Goal: Information Seeking & Learning: Learn about a topic

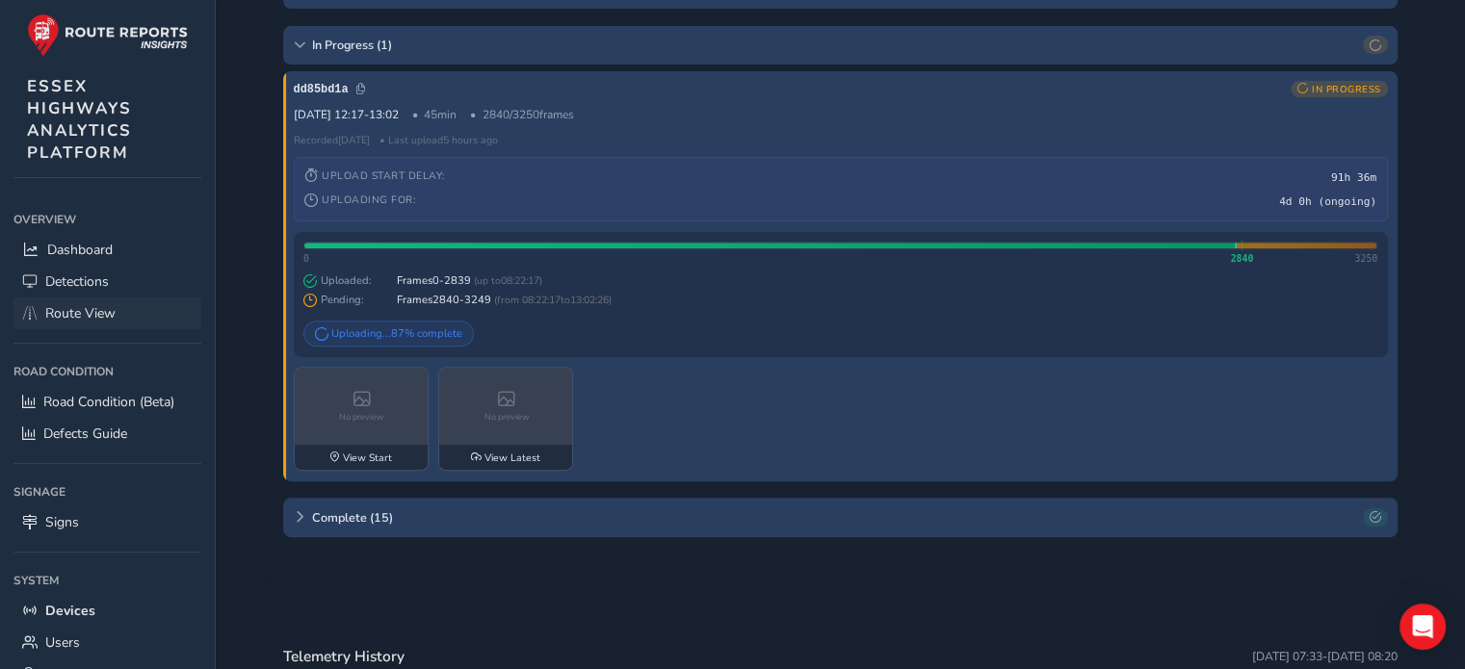
scroll to position [67, 0]
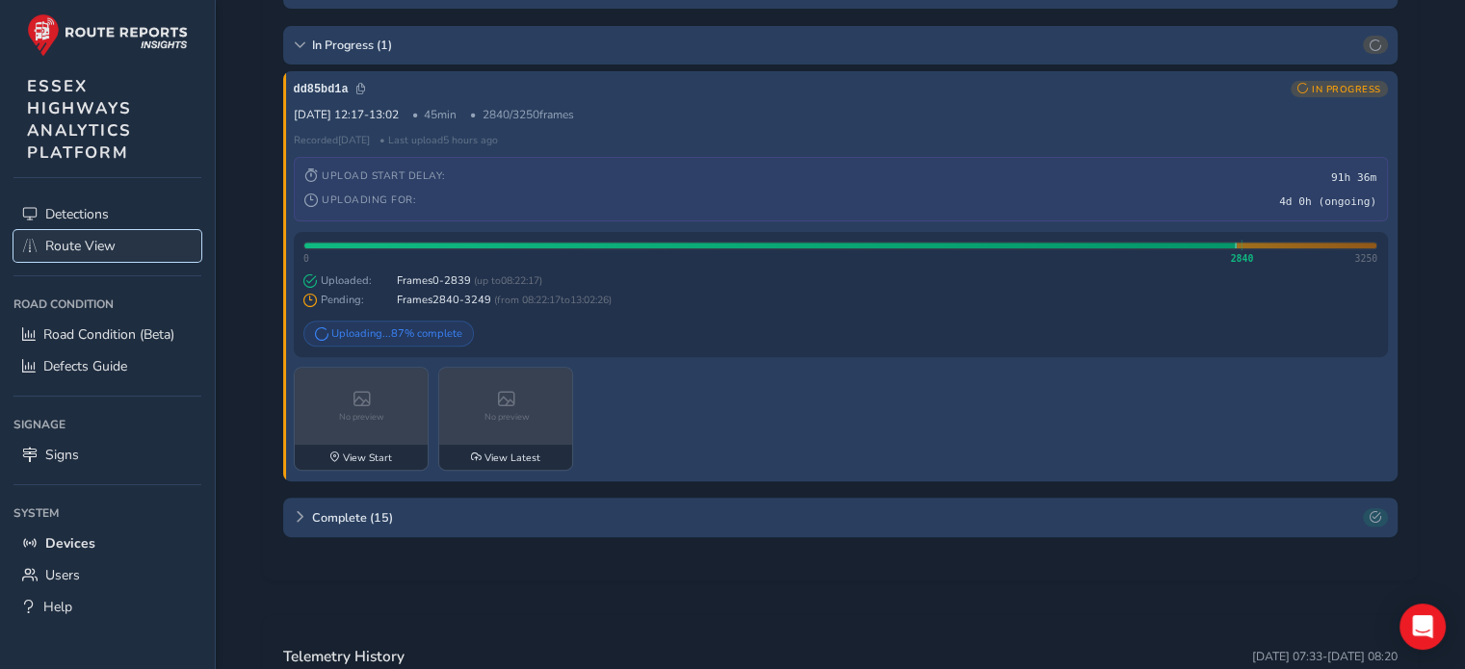
click at [90, 251] on span "Route View" at bounding box center [80, 246] width 70 height 18
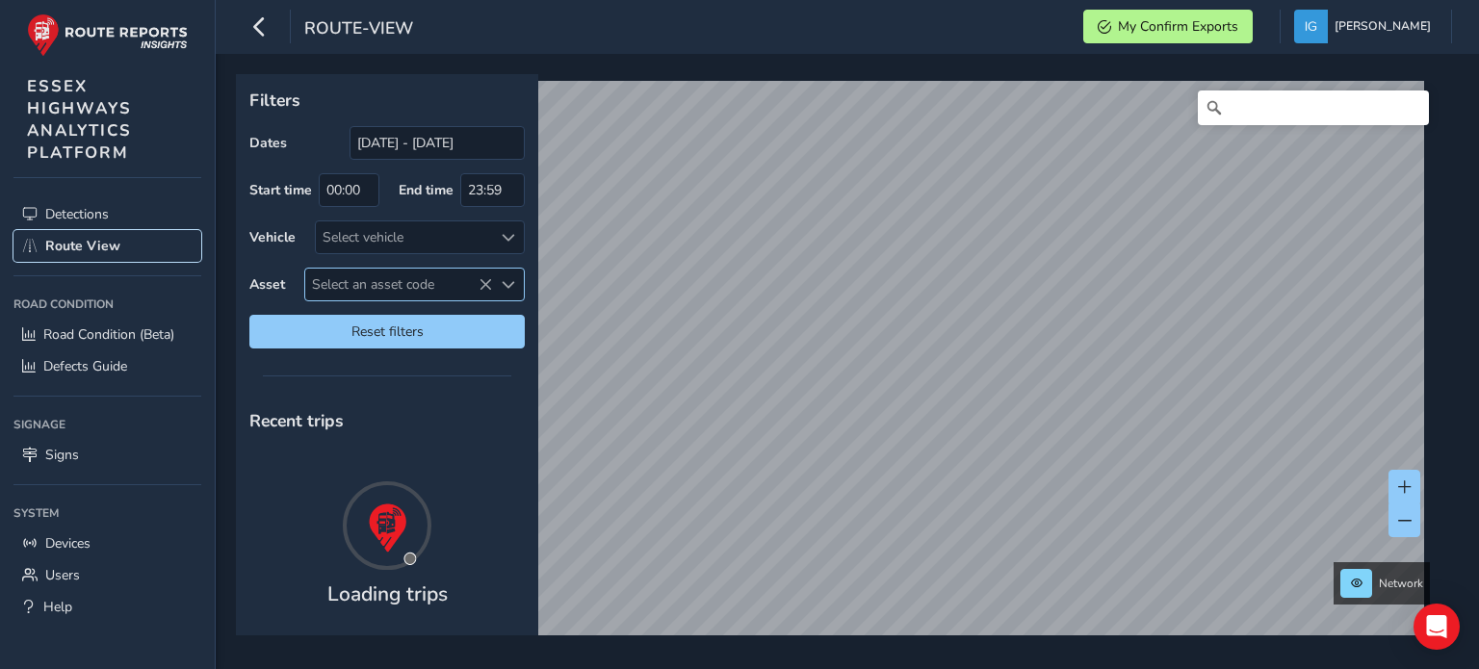
click at [512, 285] on span "Select an asset code" at bounding box center [508, 284] width 13 height 13
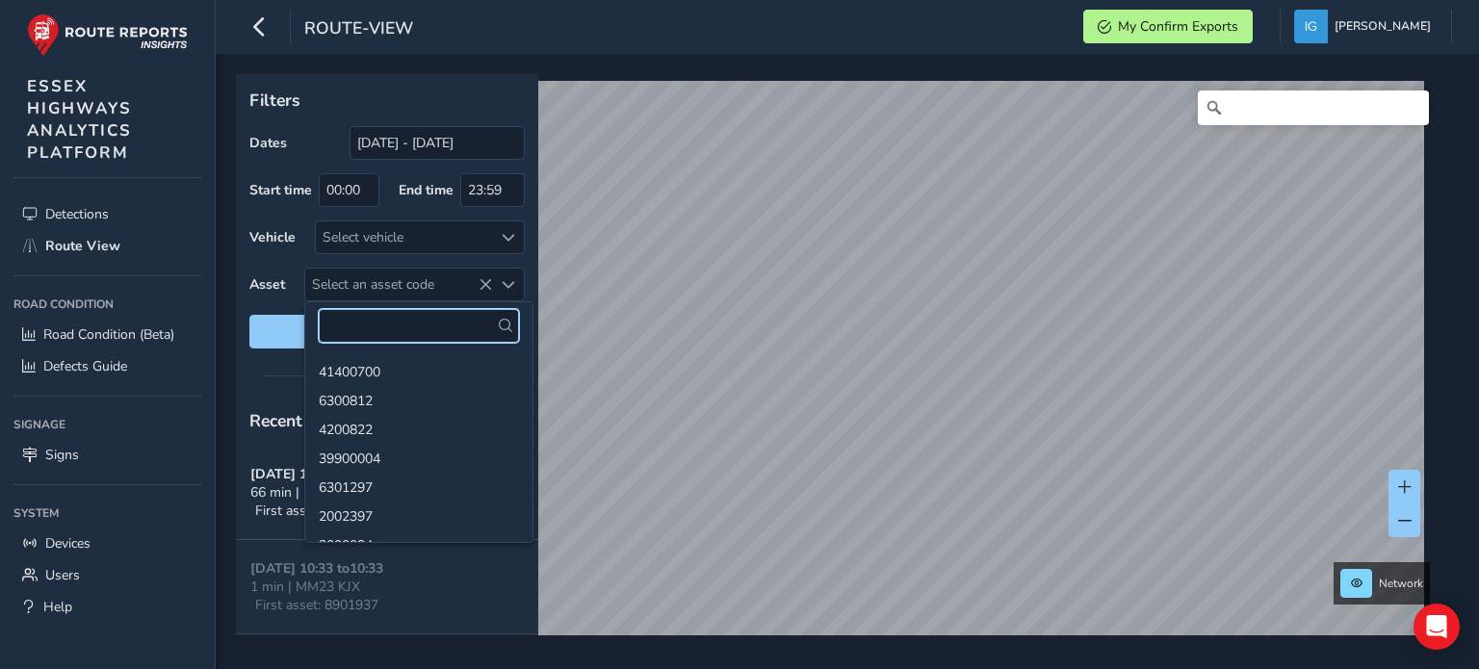
paste input "41401183"
type input "41401183"
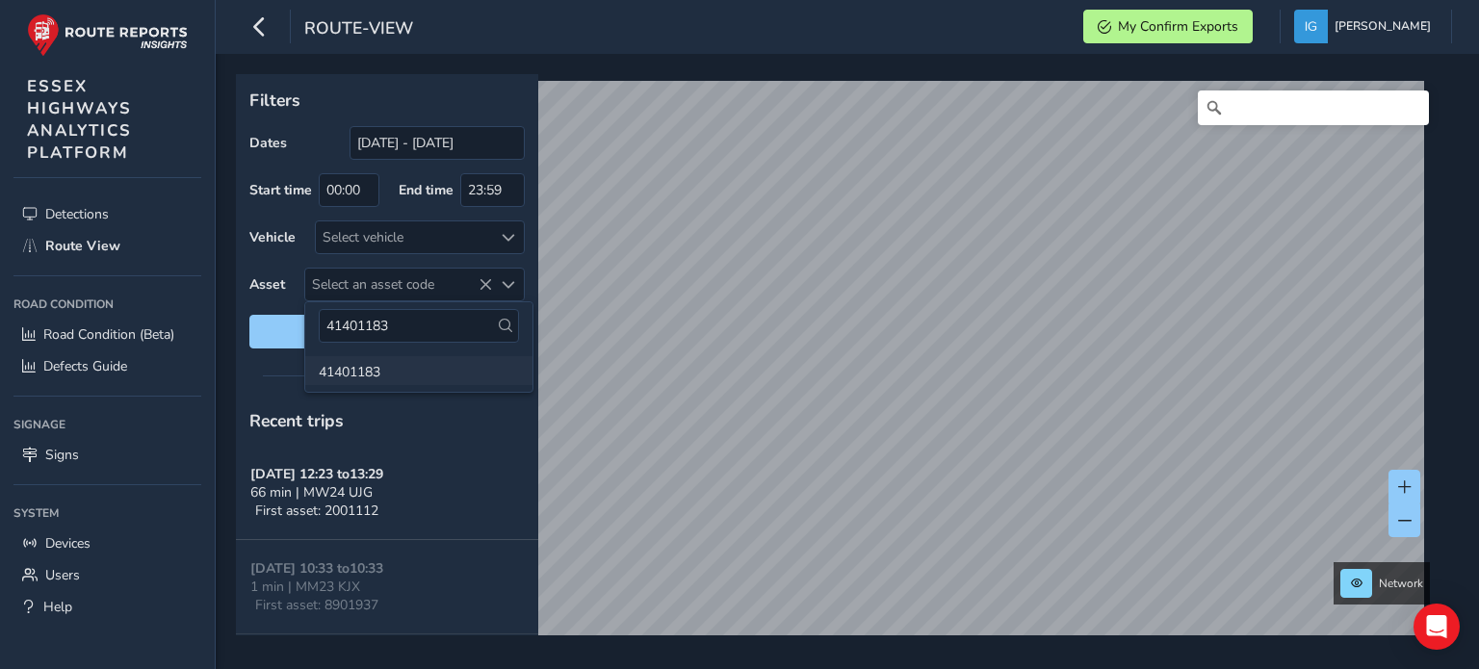
click at [374, 364] on li "41401183" at bounding box center [418, 370] width 227 height 29
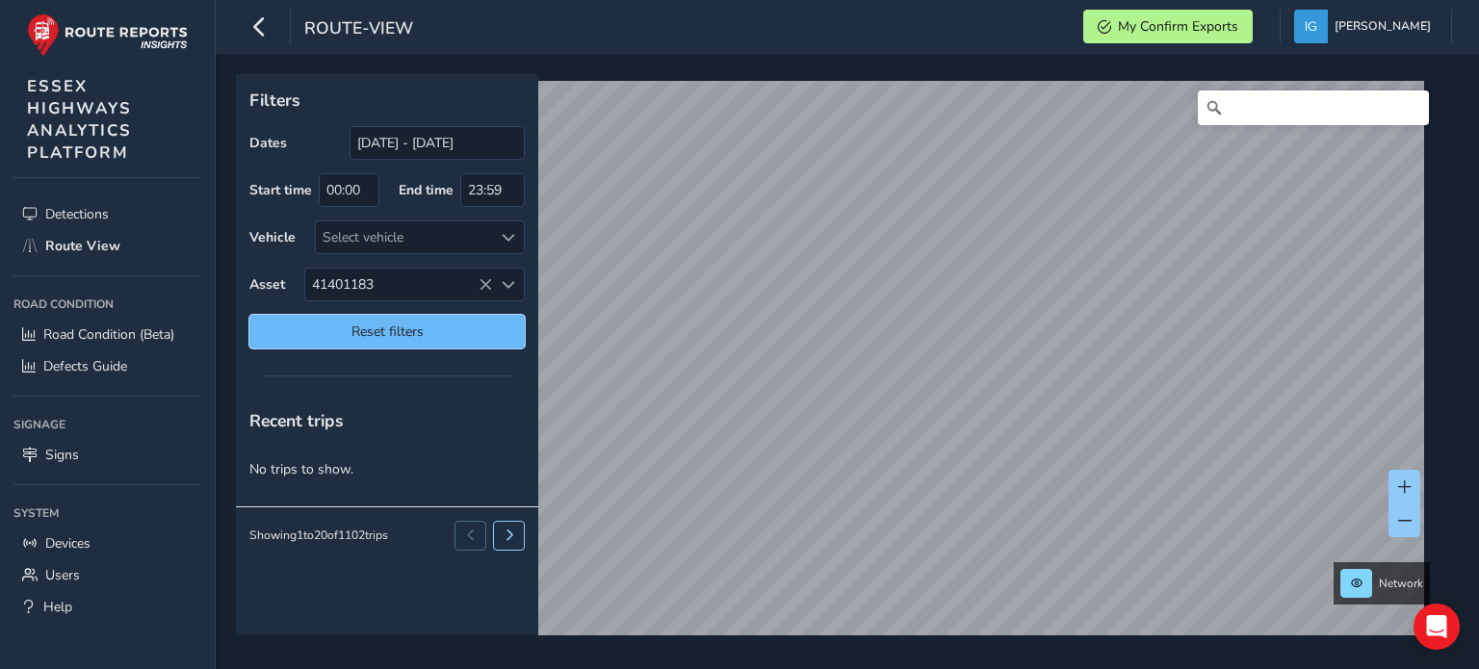
click at [409, 335] on span "Reset filters" at bounding box center [387, 332] width 247 height 18
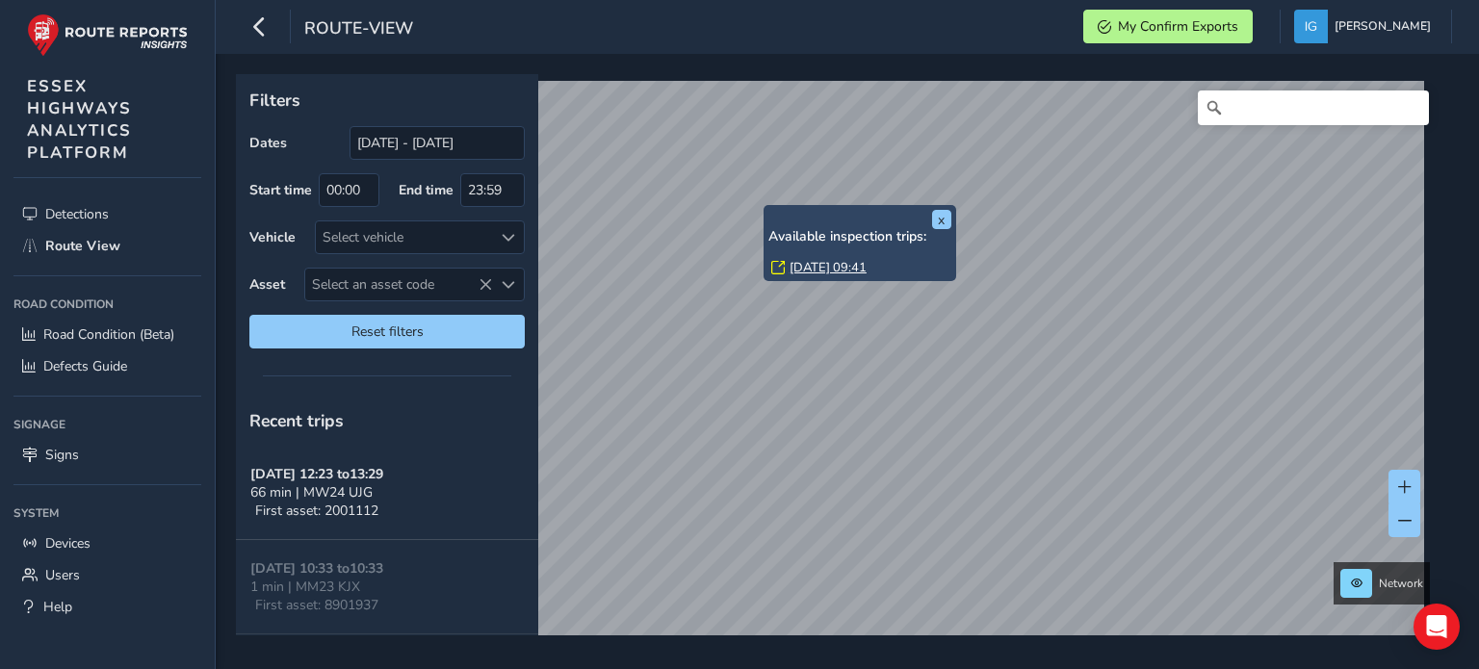
click at [801, 265] on link "[DATE] 09:41" at bounding box center [828, 267] width 77 height 17
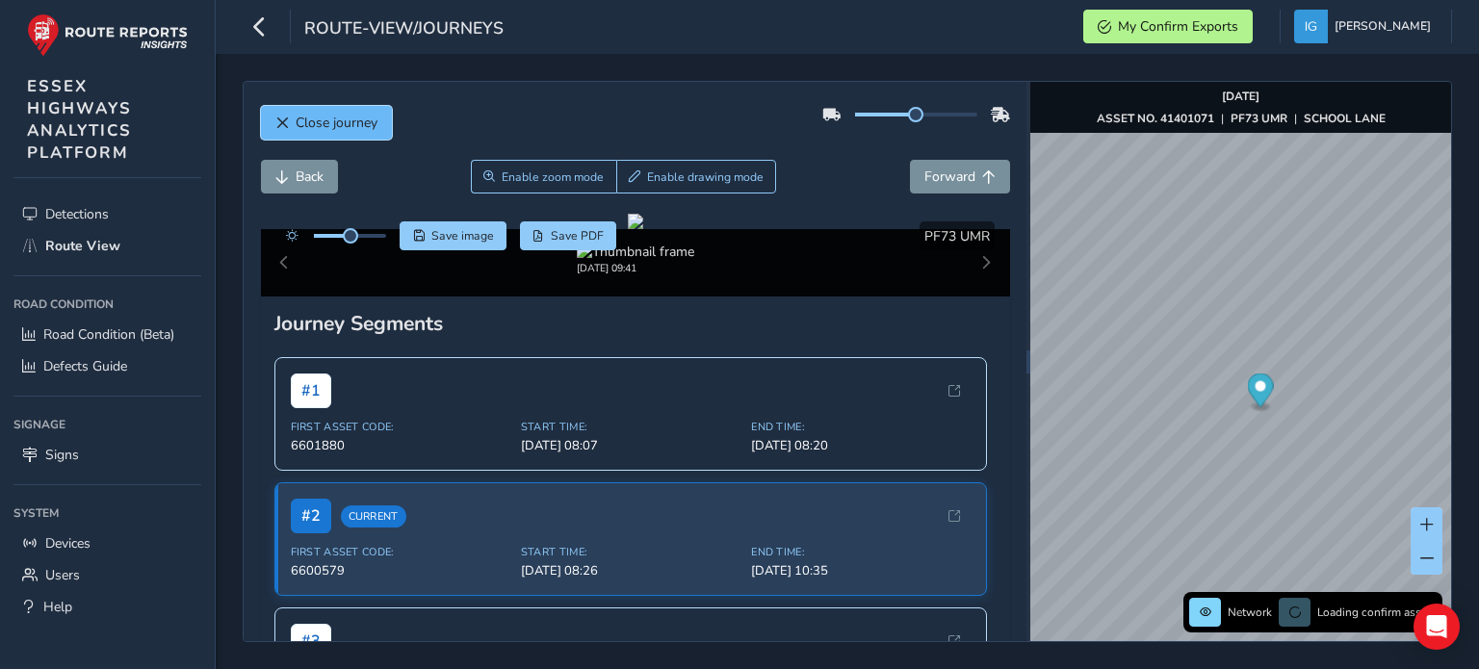
click at [311, 131] on span "Close journey" at bounding box center [337, 123] width 82 height 18
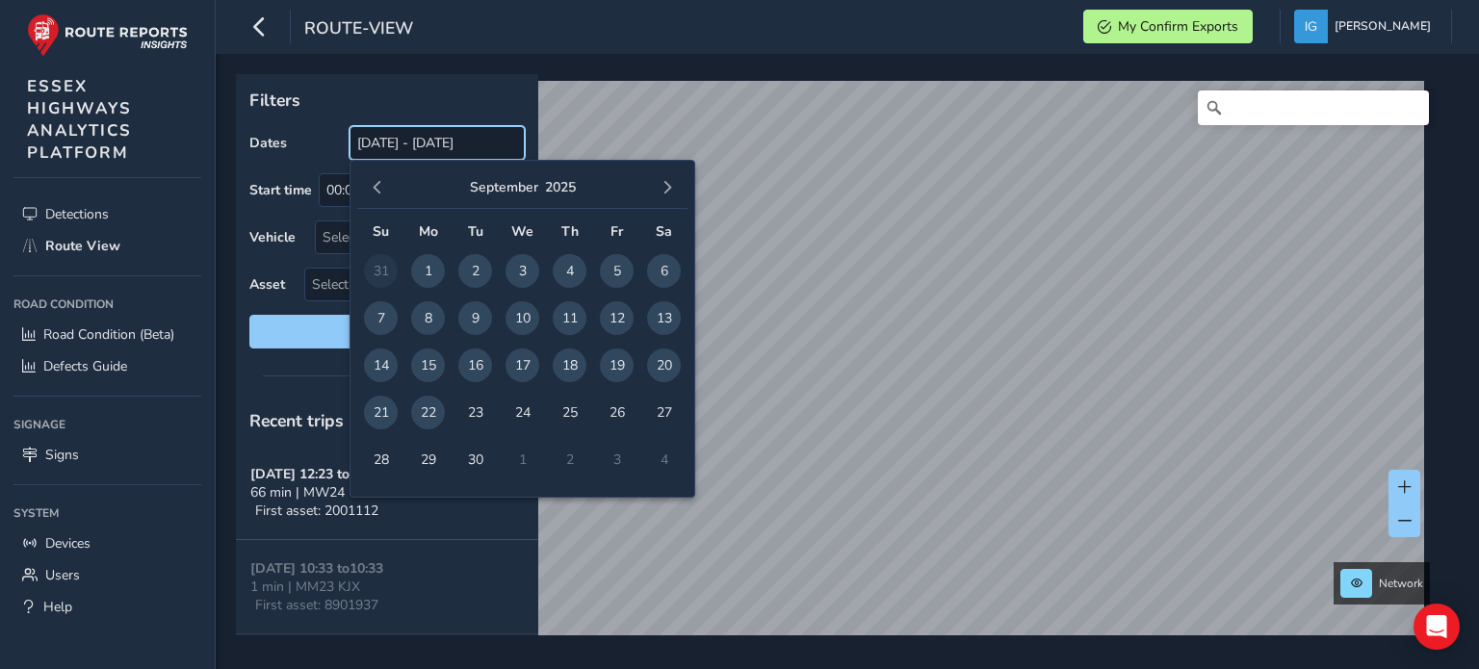
click at [462, 147] on input "[DATE] - [DATE]" at bounding box center [437, 143] width 175 height 34
click at [372, 183] on span "button" at bounding box center [377, 187] width 13 height 13
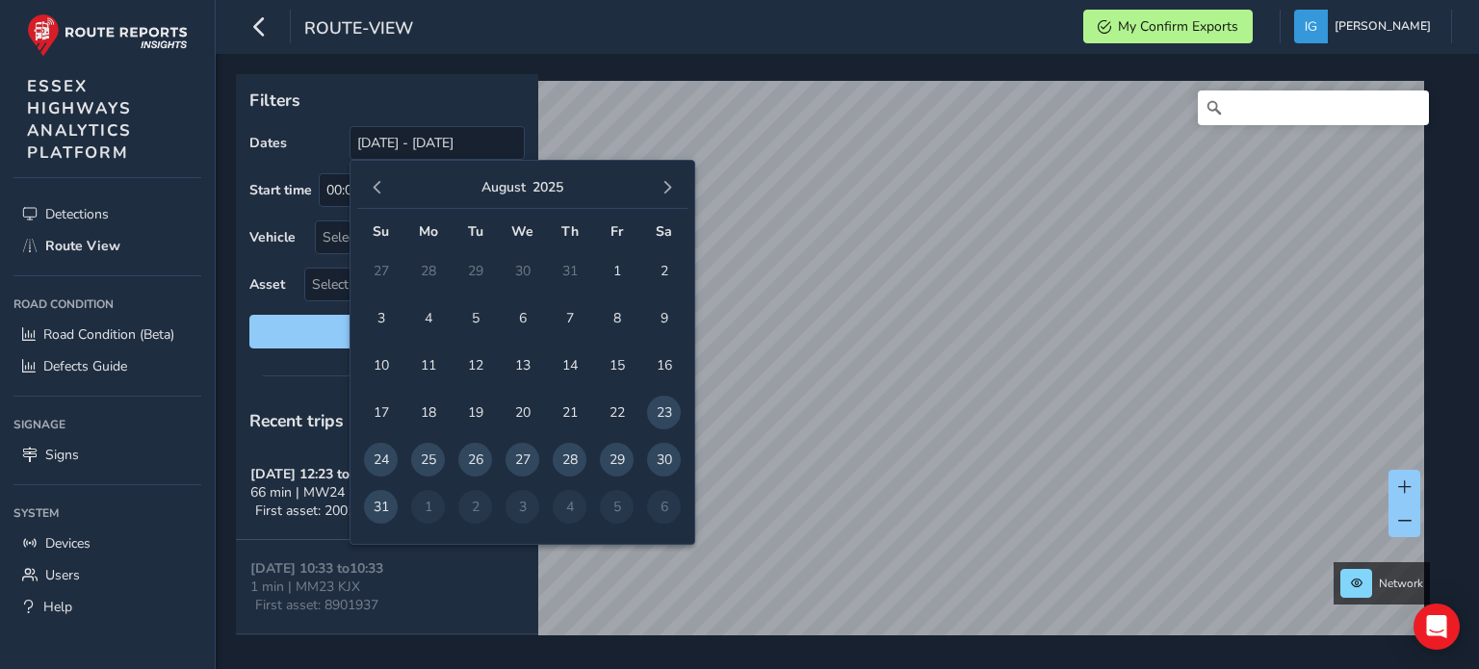
click at [372, 184] on span "button" at bounding box center [377, 187] width 13 height 13
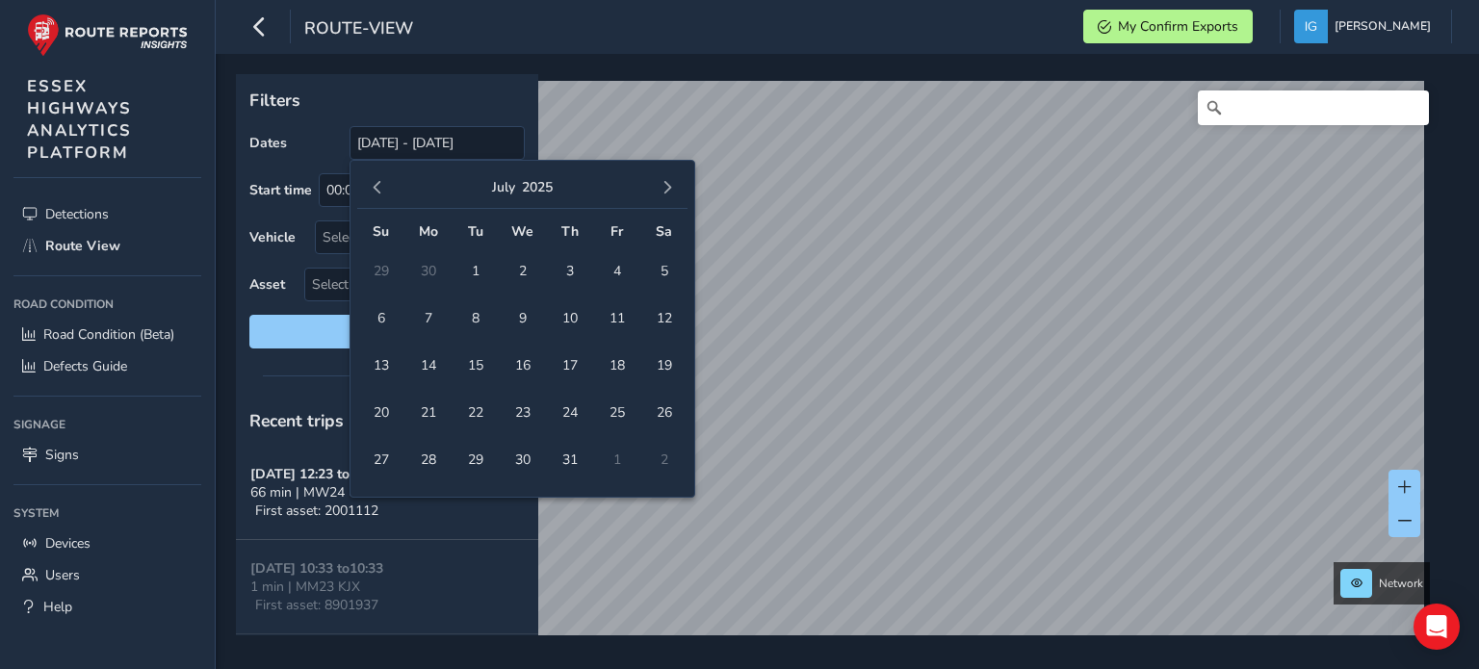
click at [372, 184] on span "button" at bounding box center [377, 187] width 13 height 13
click at [381, 318] on span "4" at bounding box center [381, 318] width 34 height 34
click at [666, 185] on span "button" at bounding box center [667, 187] width 13 height 13
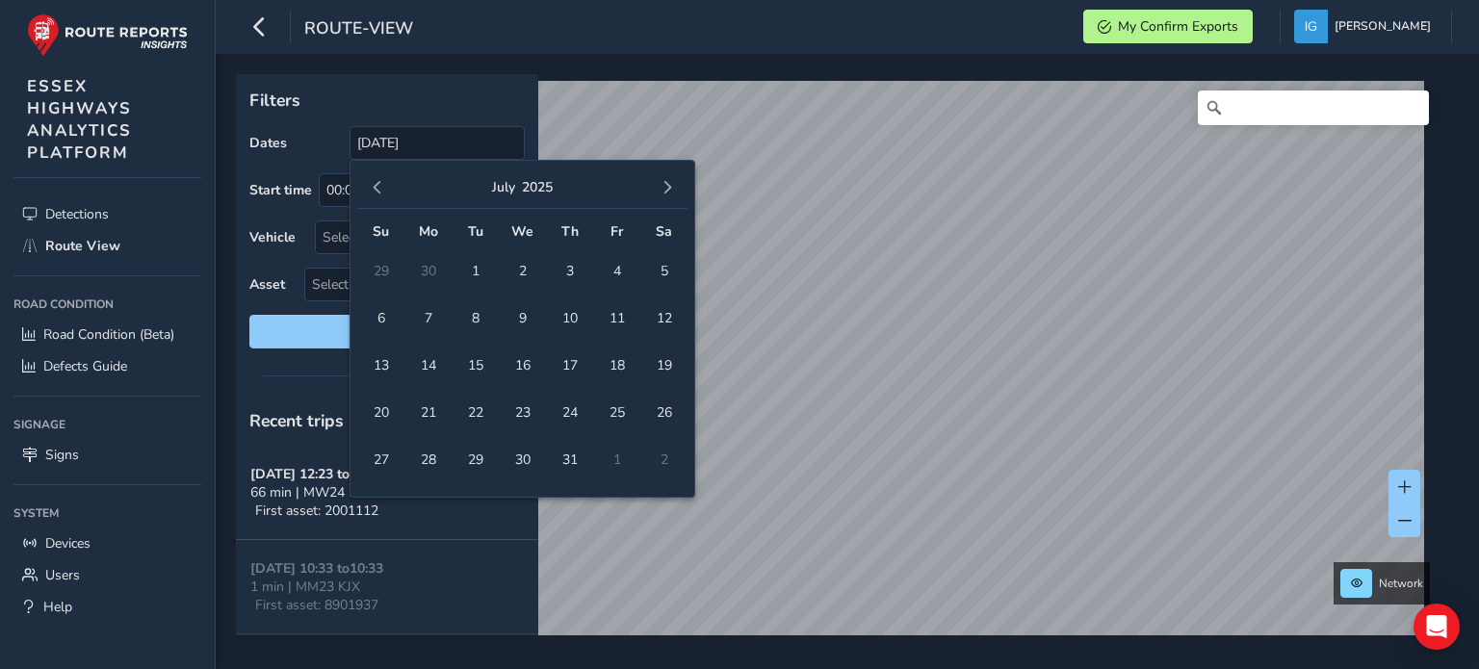
click at [666, 185] on span "button" at bounding box center [667, 187] width 13 height 13
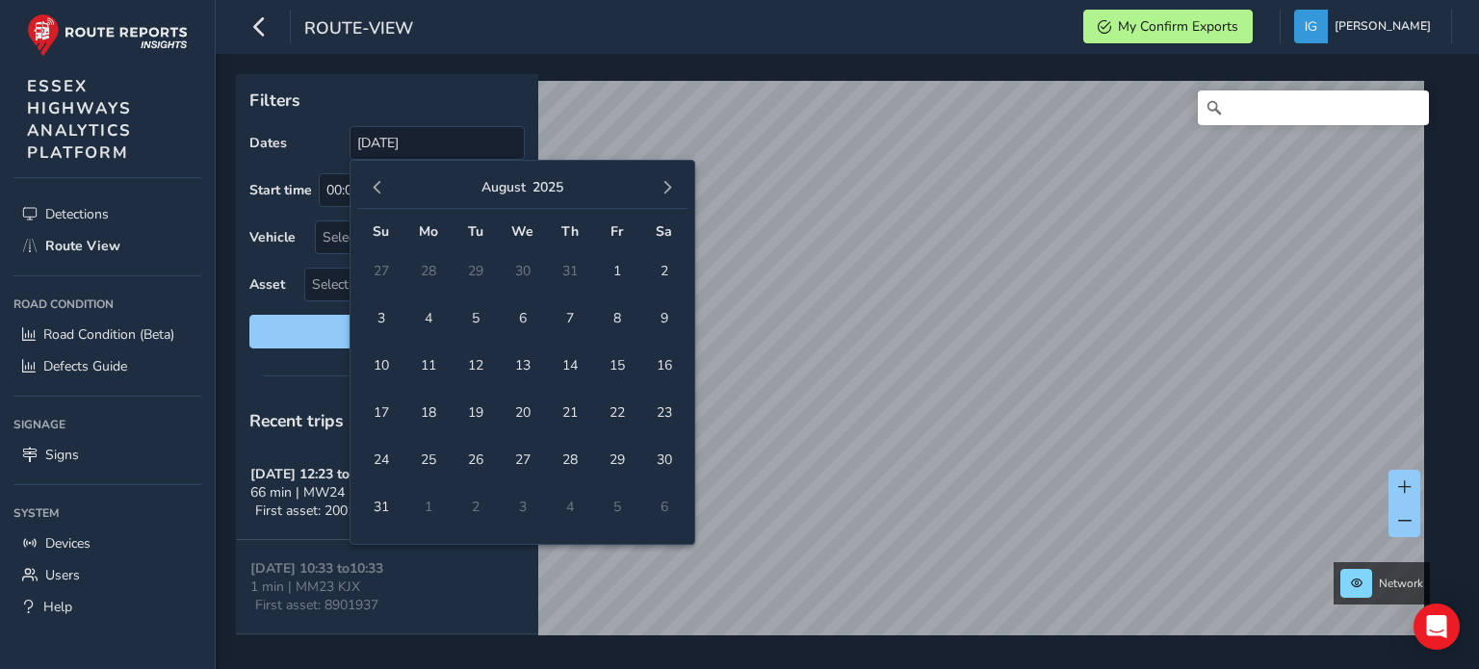
click at [666, 185] on span "button" at bounding box center [667, 187] width 13 height 13
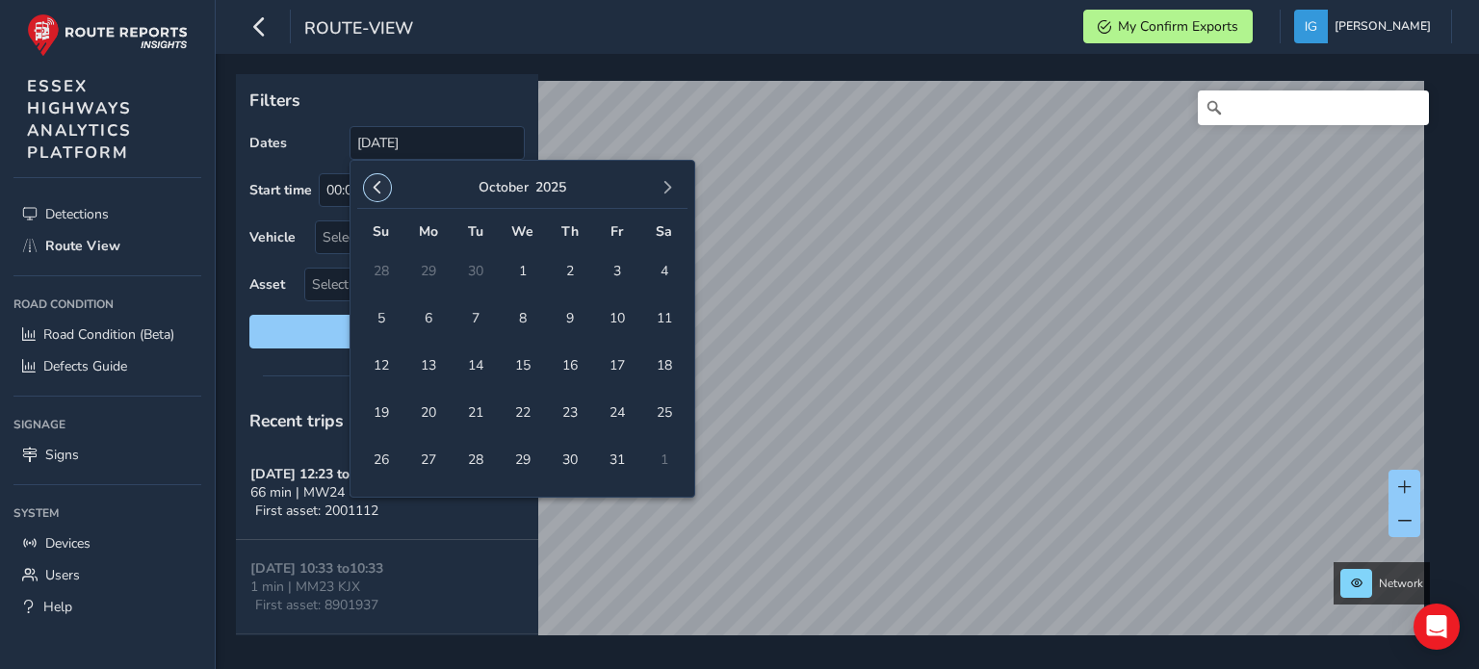
click at [381, 183] on span "button" at bounding box center [377, 187] width 13 height 13
click at [417, 409] on span "22" at bounding box center [428, 413] width 34 height 34
type input "[DATE] - [DATE]"
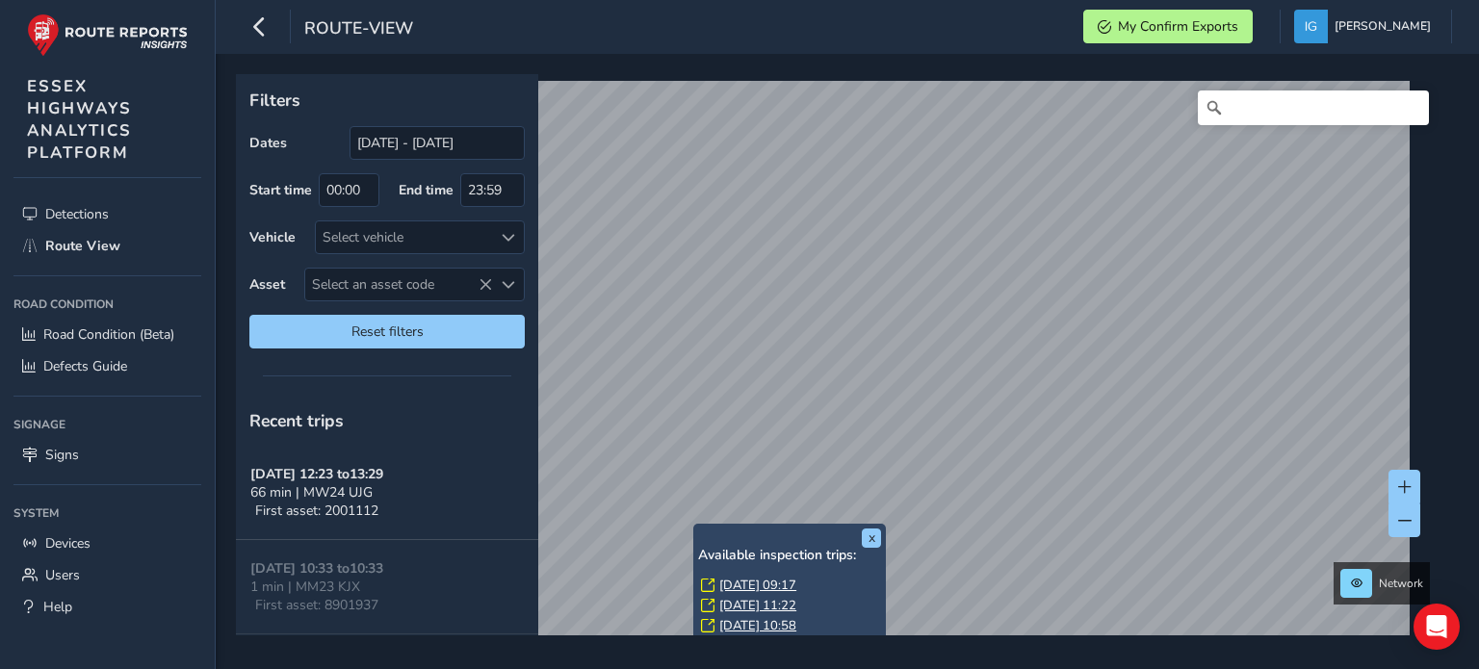
click at [694, 525] on div "x Available inspection trips: [DATE] 09:17 [DATE] 11:22 [DATE] 10:58" at bounding box center [789, 582] width 193 height 117
click at [728, 582] on link "[DATE] 09:17" at bounding box center [751, 585] width 77 height 17
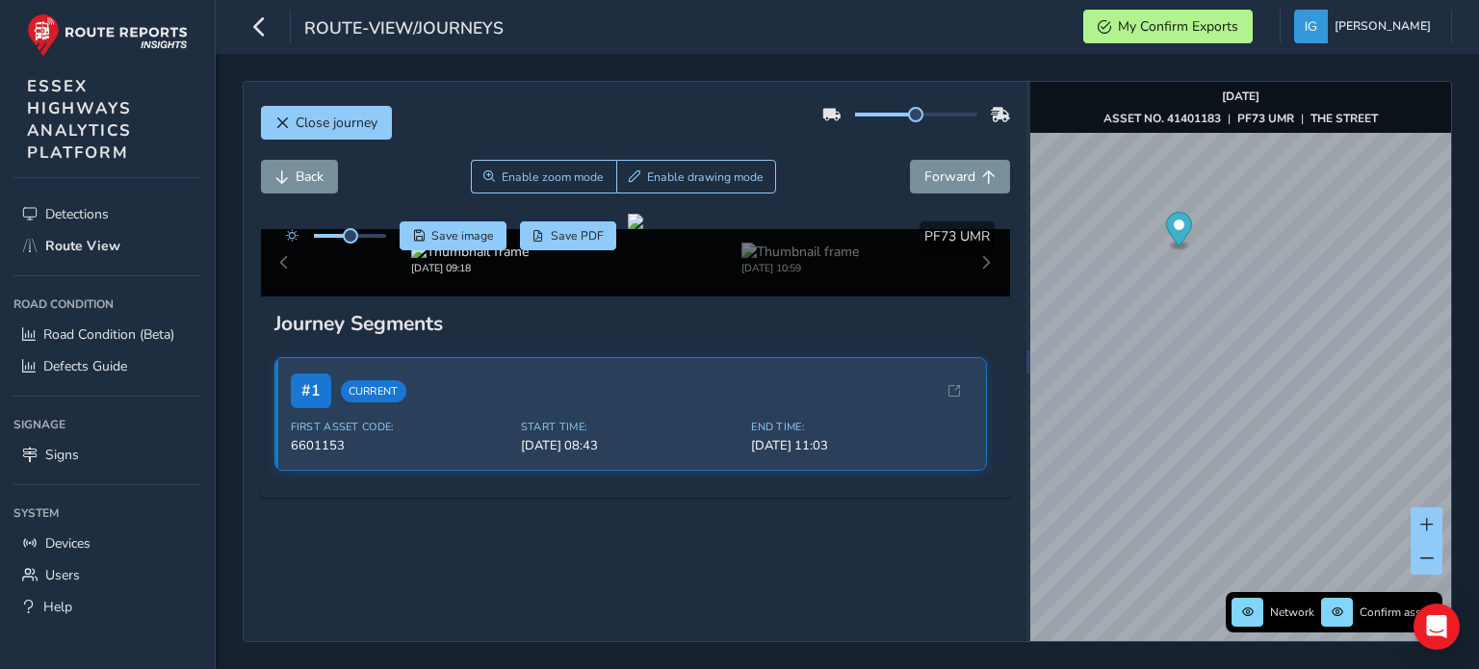
click at [1029, 269] on div "Close journey Back Enable zoom mode Enable drawing mode Forward Click and Drag …" at bounding box center [848, 361] width 1210 height 561
